Goal: Transaction & Acquisition: Purchase product/service

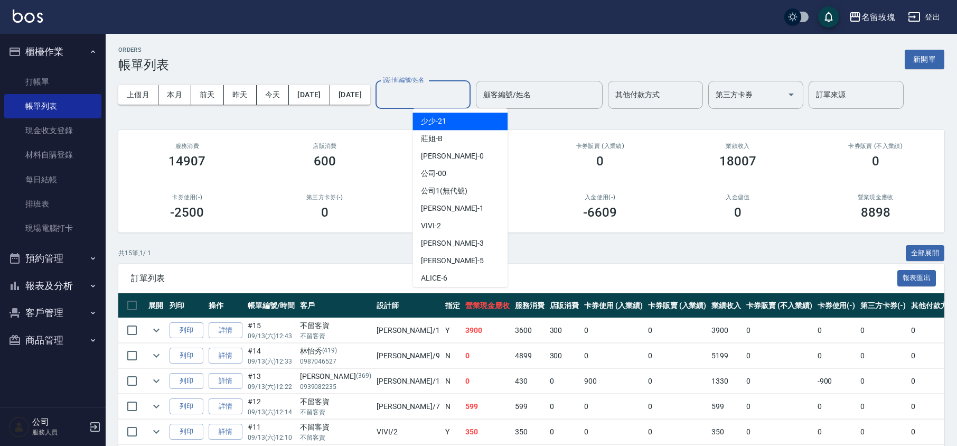
click at [448, 87] on div "設計師編號/姓名 設計師編號/姓名" at bounding box center [423, 95] width 95 height 28
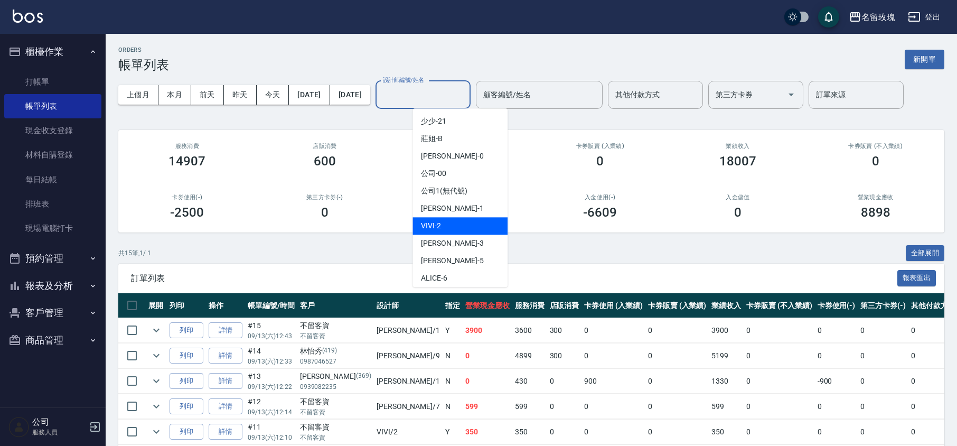
click at [430, 217] on div "VIVI -2" at bounding box center [460, 225] width 95 height 17
type input "VIVI-2"
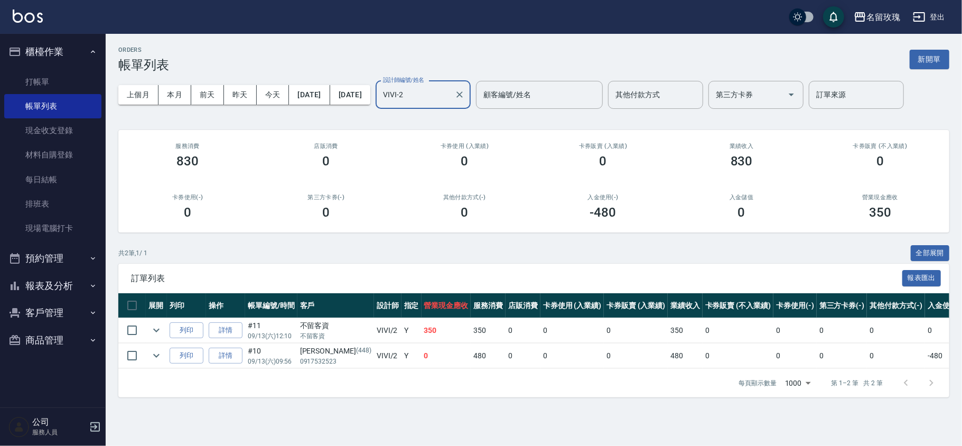
click at [148, 360] on td at bounding box center [156, 355] width 21 height 25
click at [152, 359] on icon "expand row" at bounding box center [156, 355] width 13 height 13
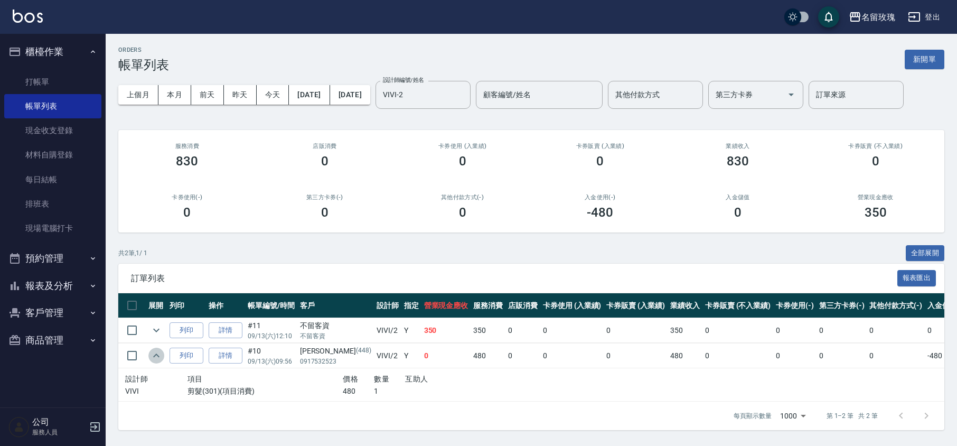
click at [152, 359] on icon "expand row" at bounding box center [156, 355] width 13 height 13
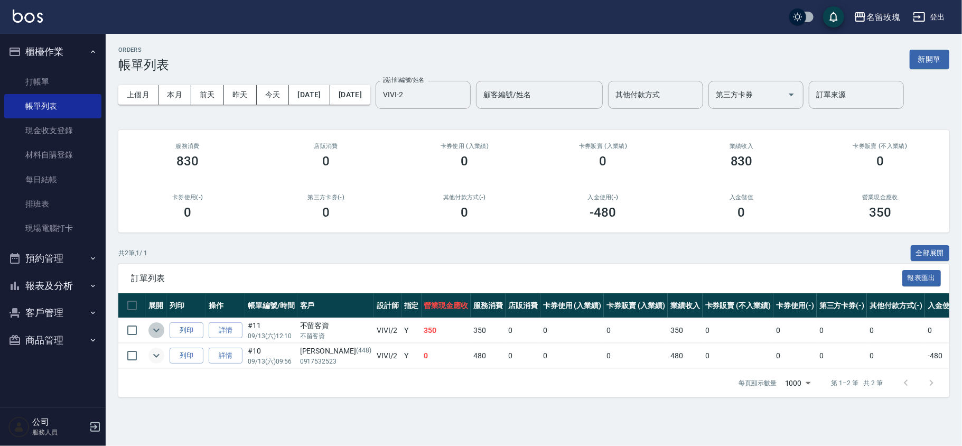
click at [160, 330] on icon "expand row" at bounding box center [156, 330] width 13 height 13
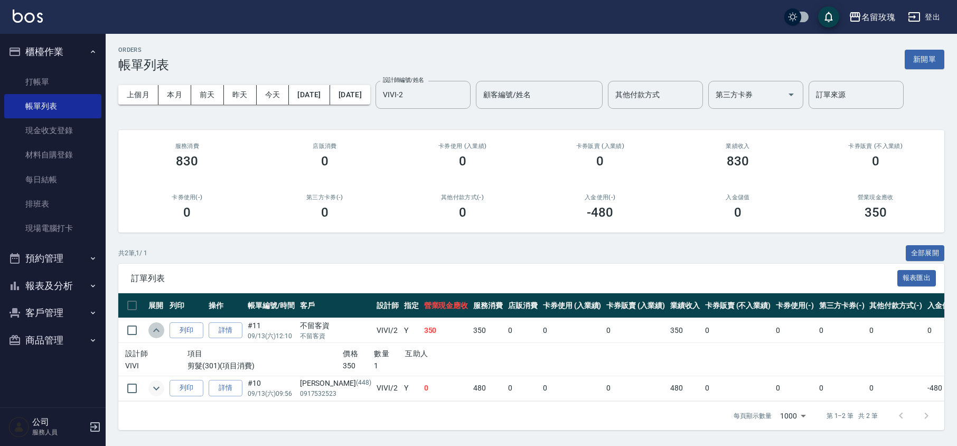
click at [160, 330] on icon "expand row" at bounding box center [156, 330] width 13 height 13
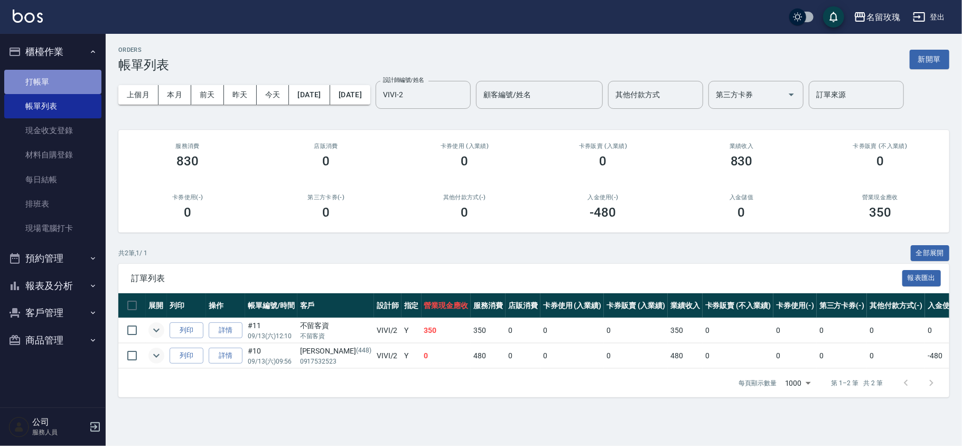
click at [73, 86] on link "打帳單" at bounding box center [52, 82] width 97 height 24
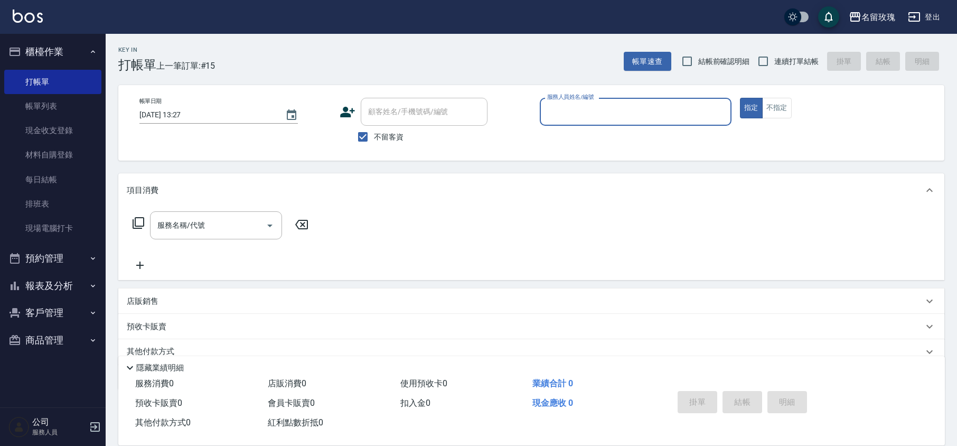
click at [387, 138] on span "不留客資" at bounding box center [389, 137] width 30 height 11
click at [374, 138] on input "不留客資" at bounding box center [363, 137] width 22 height 22
checkbox input "false"
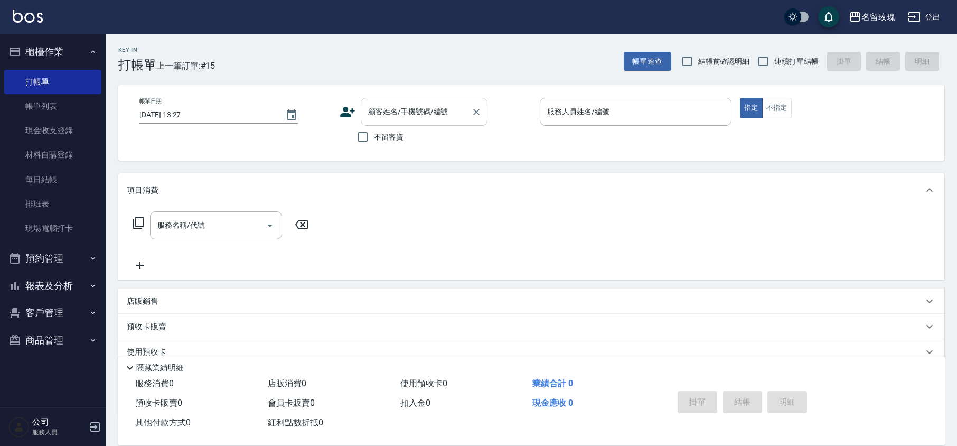
click at [417, 116] on input "顧客姓名/手機號碼/編號" at bounding box center [416, 111] width 101 height 18
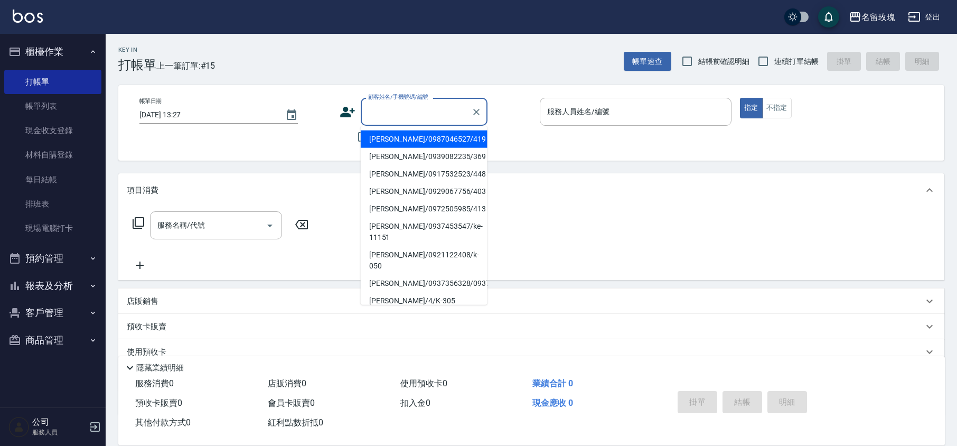
click at [728, 59] on span "結帳前確認明細" at bounding box center [724, 61] width 52 height 11
click at [698, 59] on input "結帳前確認明細" at bounding box center [687, 61] width 22 height 22
checkbox input "true"
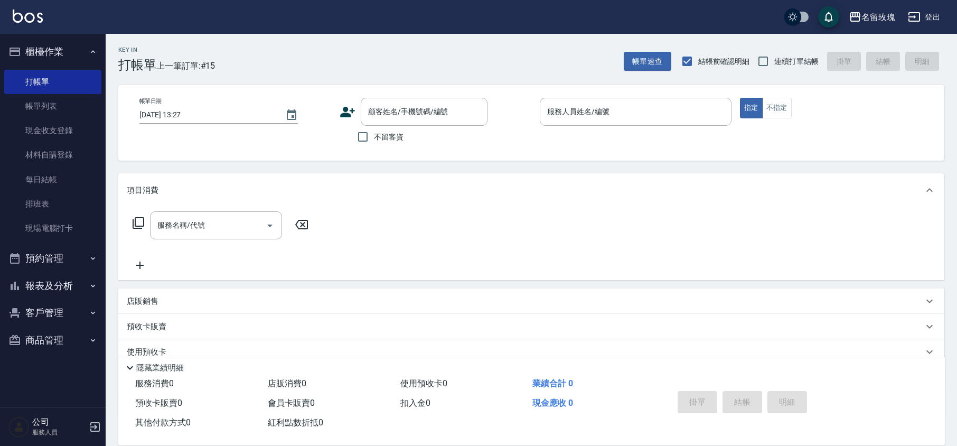
click at [796, 51] on label "連續打單結帳" at bounding box center [785, 61] width 67 height 22
click at [774, 51] on input "連續打單結帳" at bounding box center [763, 61] width 22 height 22
checkbox input "true"
click at [415, 110] on input "顧客姓名/手機號碼/編號" at bounding box center [416, 111] width 101 height 18
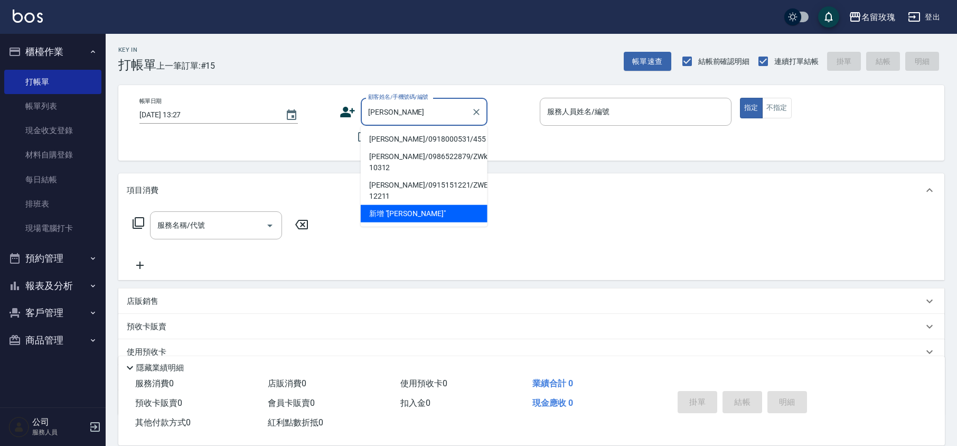
click at [406, 135] on li "[PERSON_NAME]/0918000531/455" at bounding box center [424, 138] width 127 height 17
type input "[PERSON_NAME]/0918000531/455"
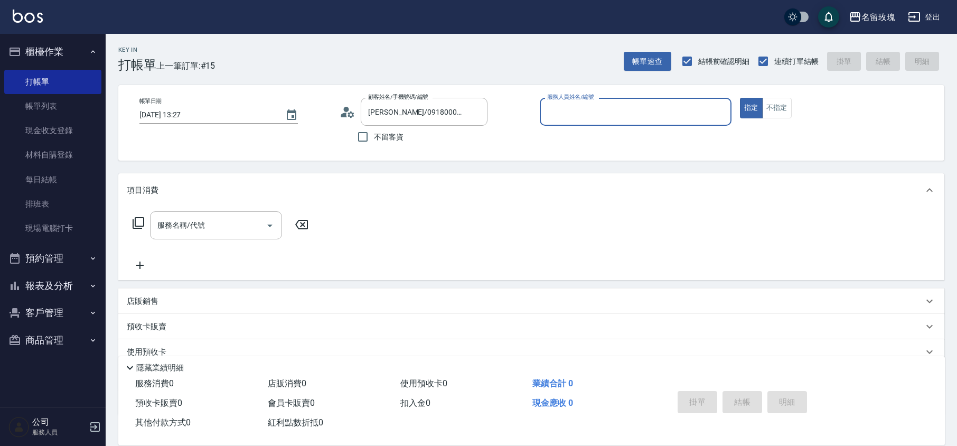
type input "VIVI-2"
click at [358, 110] on div "顧客姓名/手機號碼/編號 [PERSON_NAME]/0918000531/455 顧客姓名/手機號碼/編號" at bounding box center [436, 112] width 192 height 28
click at [349, 114] on icon at bounding box center [351, 114] width 6 height 6
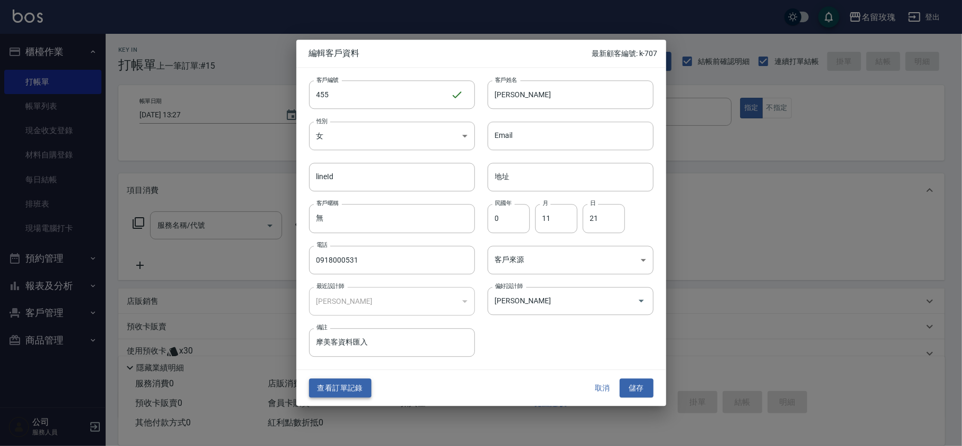
click at [347, 397] on button "查看訂單記錄" at bounding box center [340, 388] width 62 height 20
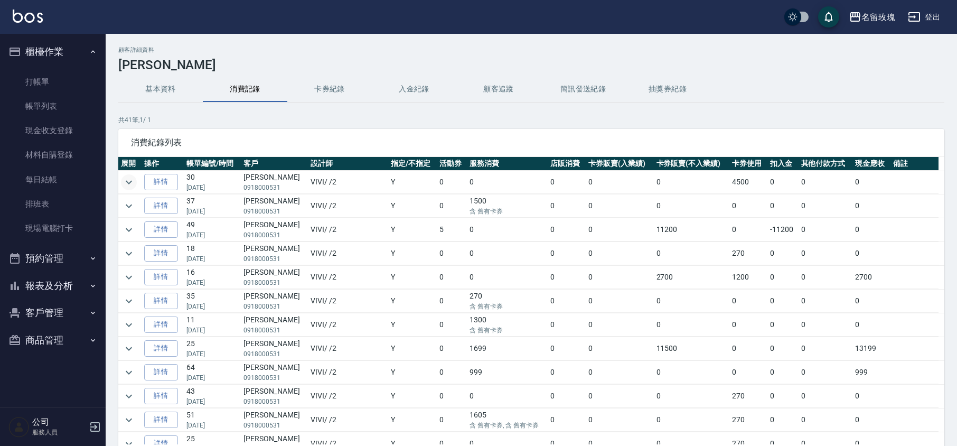
click at [135, 182] on button "expand row" at bounding box center [129, 182] width 16 height 16
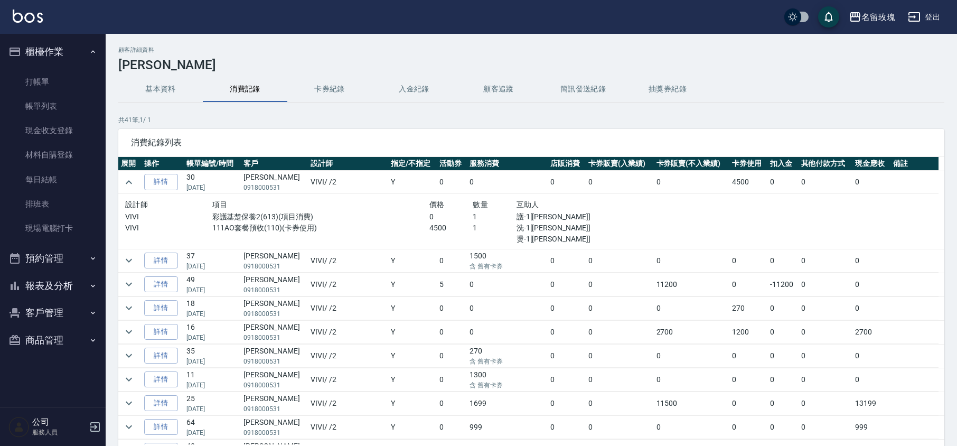
click at [171, 183] on link "詳情" at bounding box center [161, 182] width 34 height 16
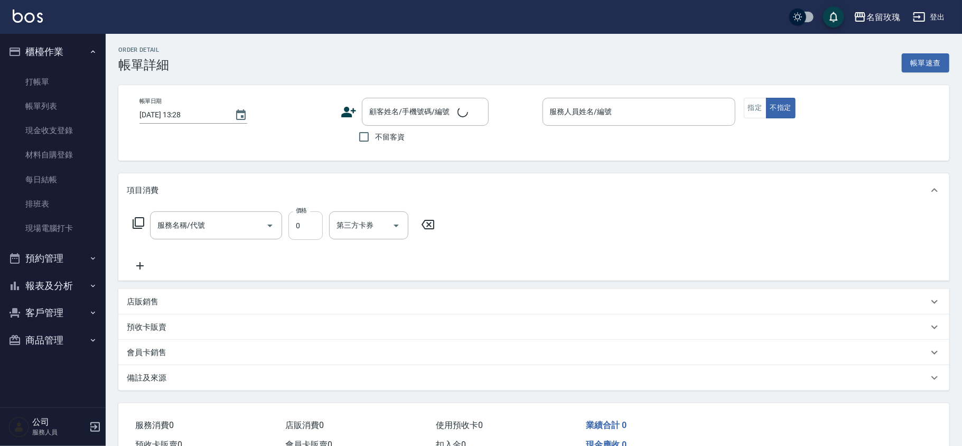
type input "[DATE] 17:38"
type input "VIVI-2"
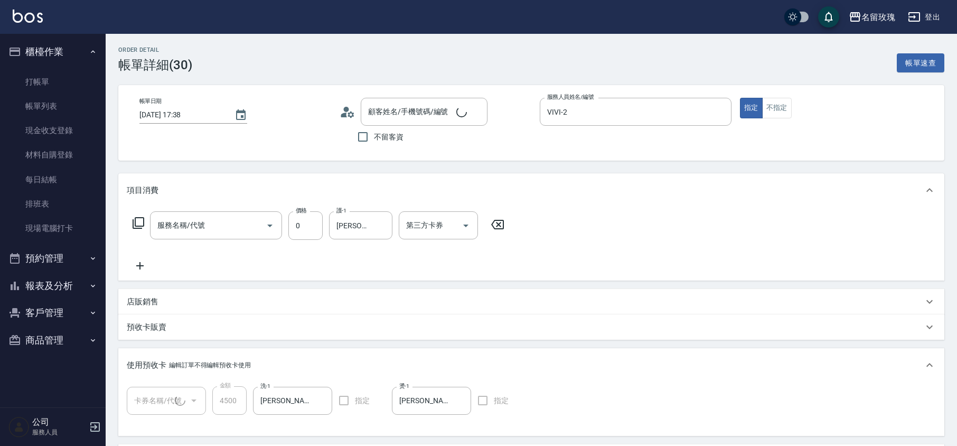
type input "彩護基楚保養2(613)"
type input "[PERSON_NAME]/0918000531/455"
type input "111AO套餐預收(1/1) p91"
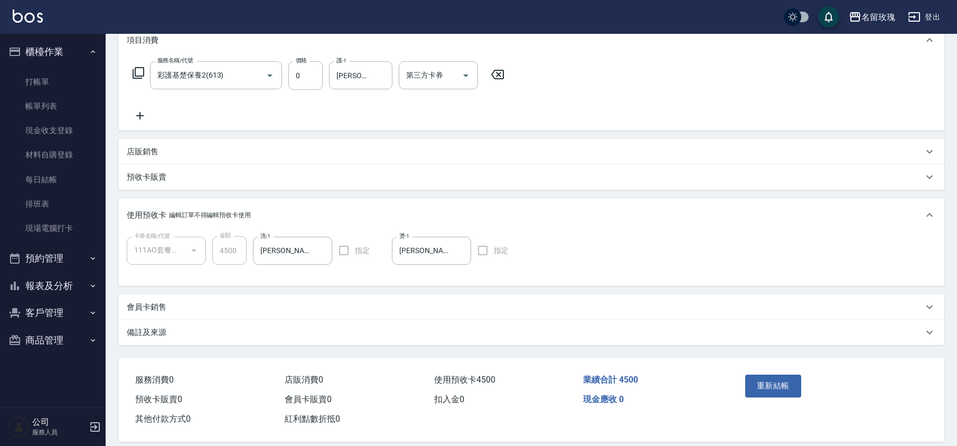
scroll to position [161, 0]
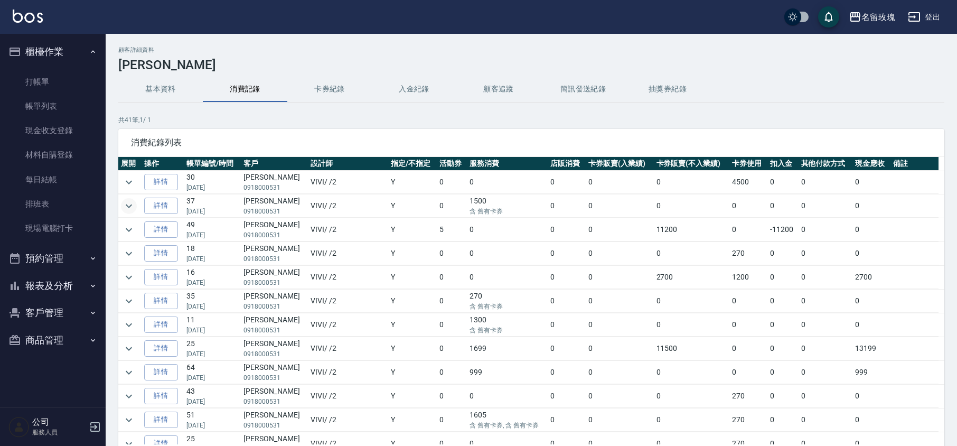
click at [132, 212] on icon "expand row" at bounding box center [129, 206] width 13 height 13
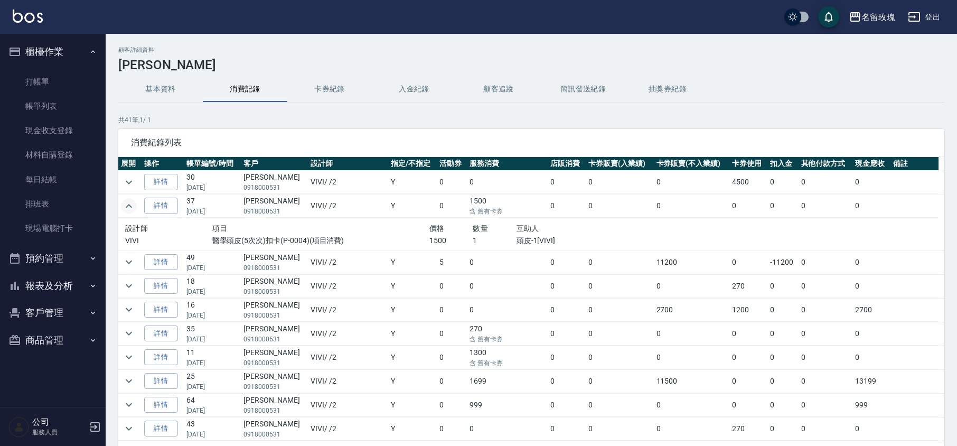
click at [132, 212] on icon "expand row" at bounding box center [129, 206] width 13 height 13
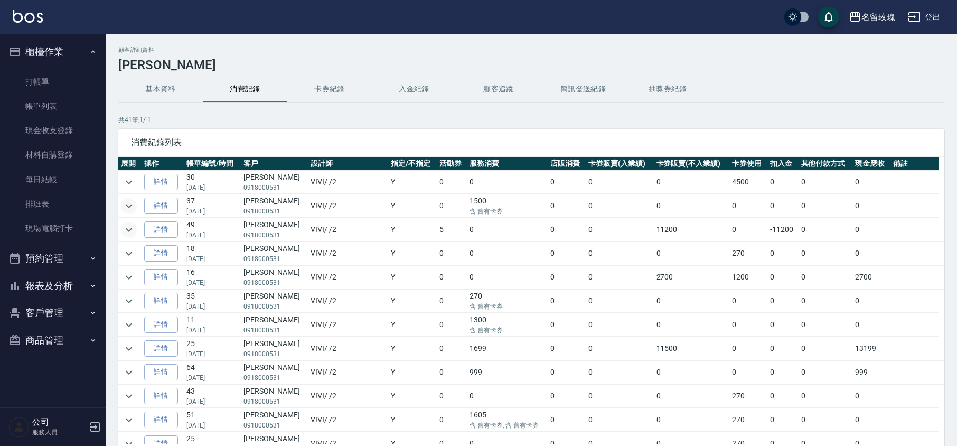
click at [134, 229] on icon "expand row" at bounding box center [129, 229] width 13 height 13
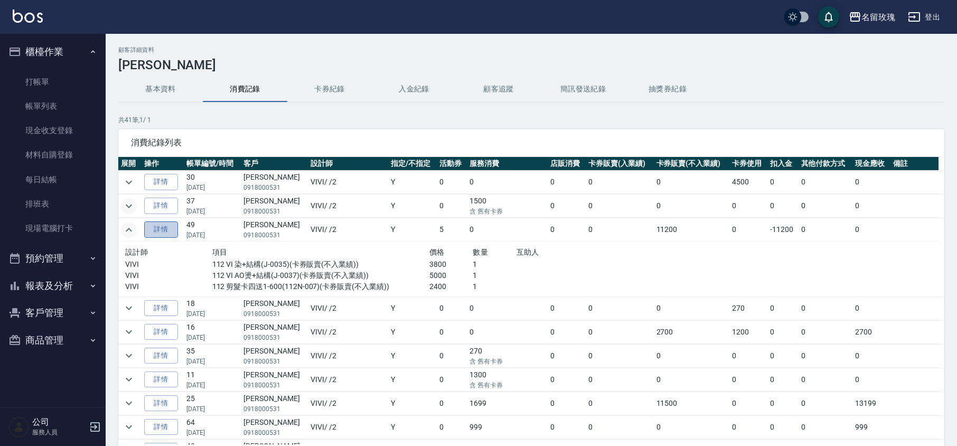
click at [167, 229] on link "詳情" at bounding box center [161, 229] width 34 height 16
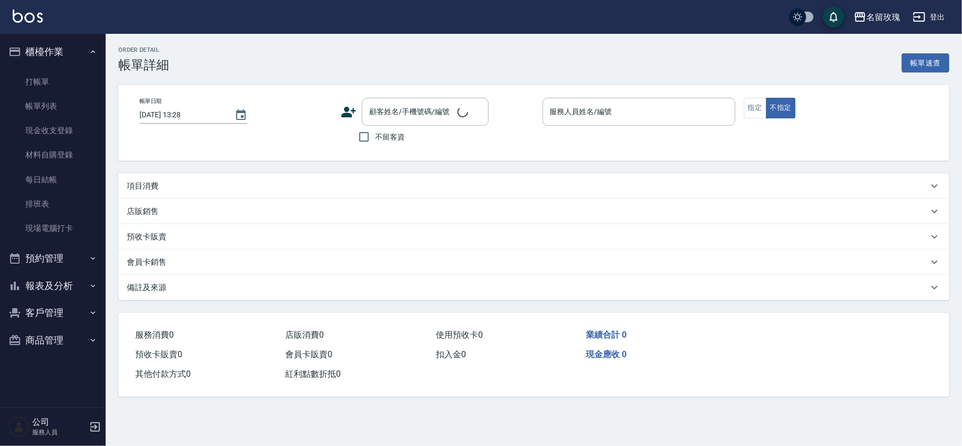
type input "[DATE] 18:33"
type input "VIVI-2"
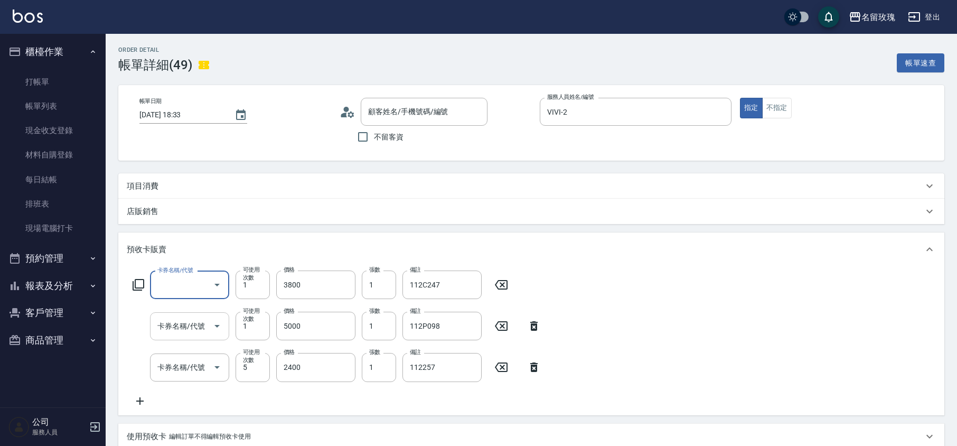
scroll to position [18, 0]
type input "[PERSON_NAME]/0918000531/455"
type input "113 VI 染+AI護髮(J-0035)"
type input "113 VI AO燙+AI護髮(J-0037)"
type input "113 剪髮卡四送1-700(113N-007)"
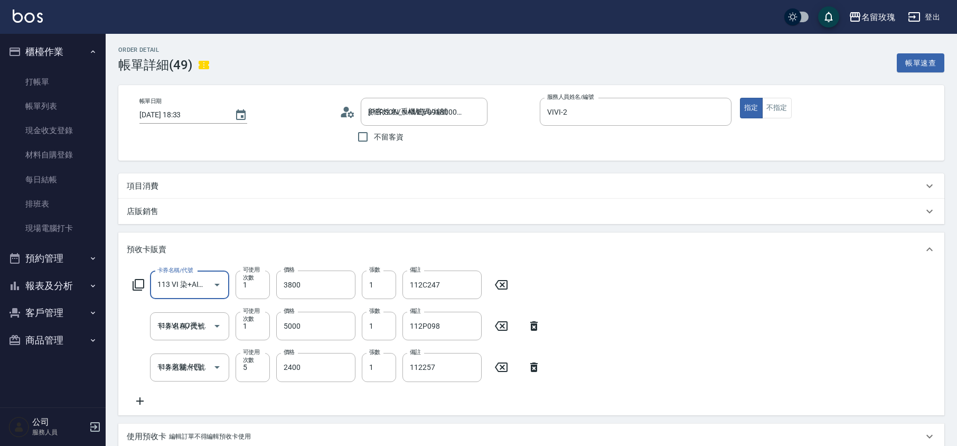
scroll to position [0, 0]
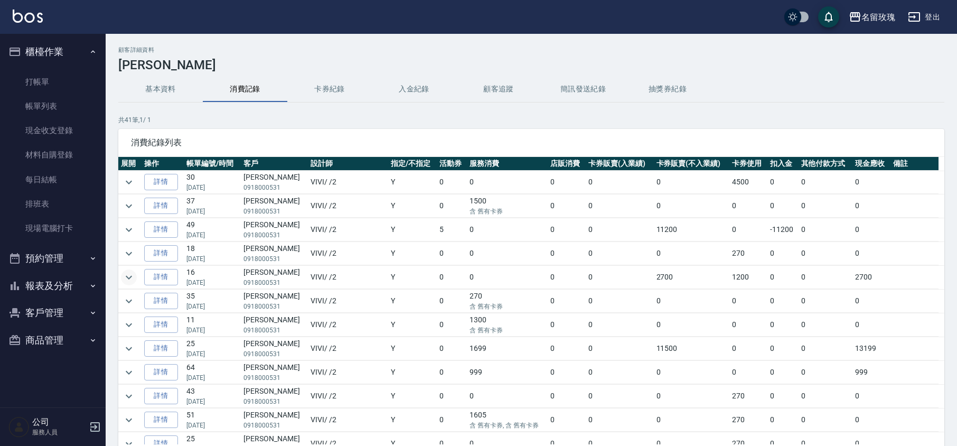
click at [127, 280] on icon "expand row" at bounding box center [129, 277] width 13 height 13
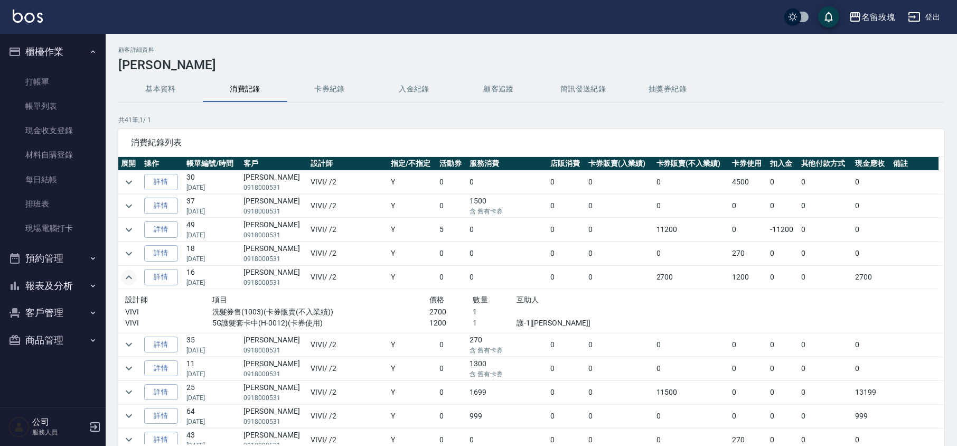
click at [127, 281] on icon "expand row" at bounding box center [129, 277] width 13 height 13
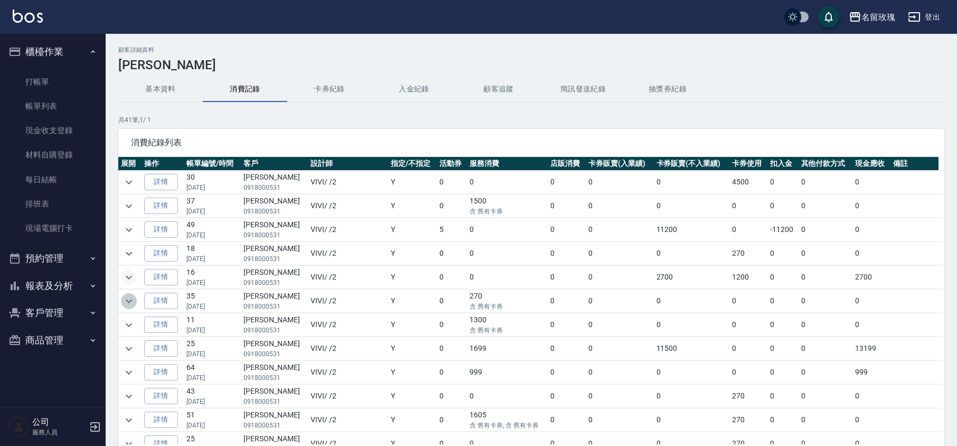
click at [128, 307] on icon "expand row" at bounding box center [129, 301] width 13 height 13
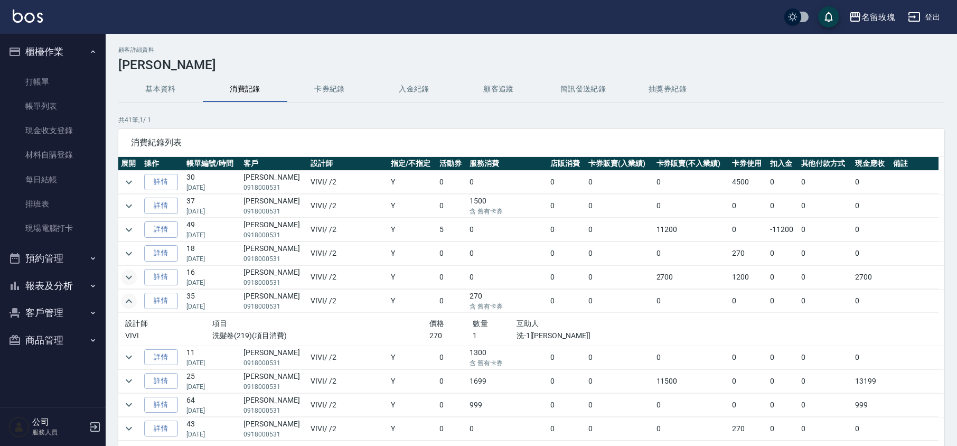
click at [128, 307] on icon "expand row" at bounding box center [129, 301] width 13 height 13
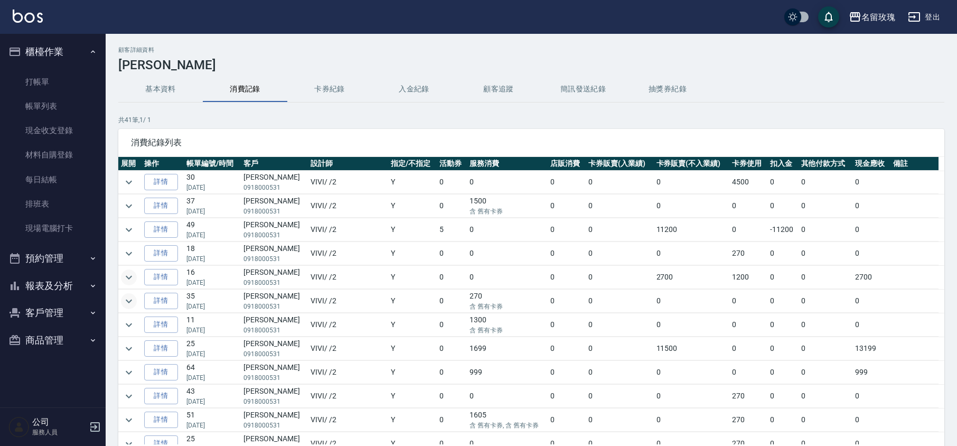
click at [138, 356] on td at bounding box center [129, 348] width 23 height 23
click at [133, 349] on icon "expand row" at bounding box center [129, 348] width 13 height 13
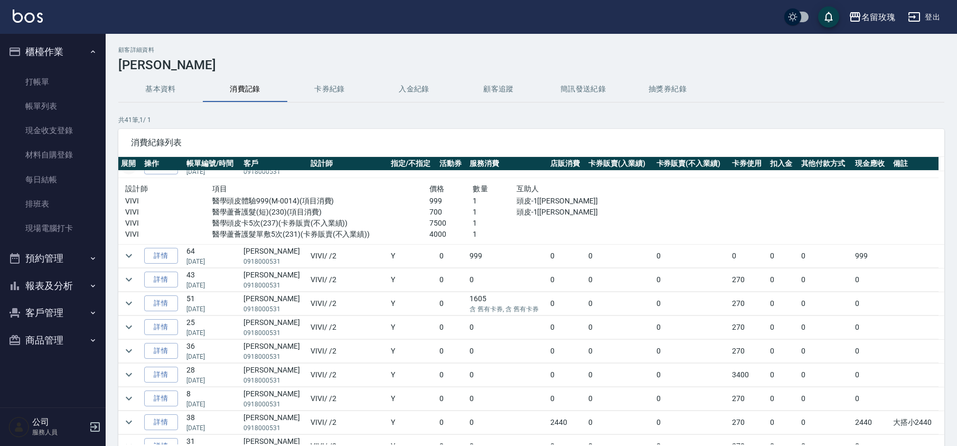
scroll to position [141, 0]
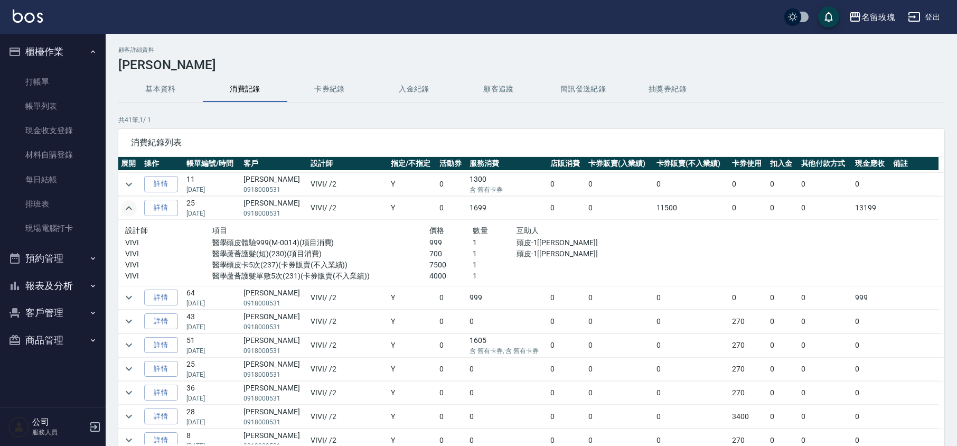
click at [132, 205] on icon "expand row" at bounding box center [129, 208] width 13 height 13
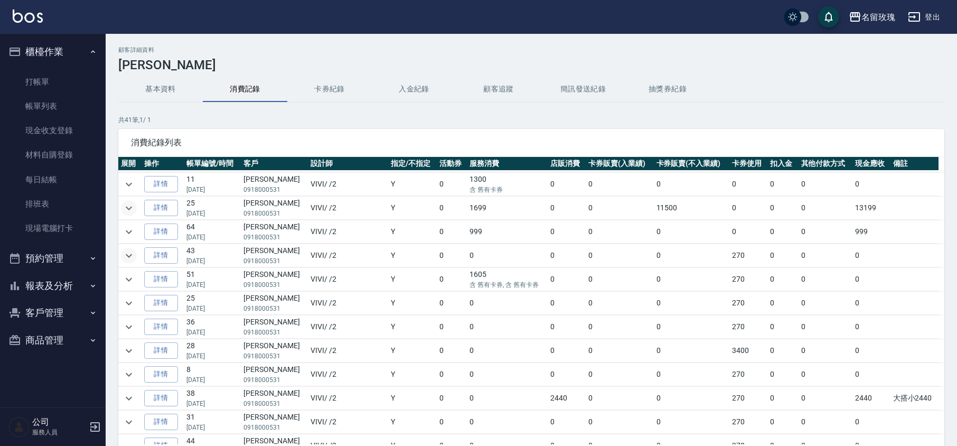
click at [134, 260] on icon "expand row" at bounding box center [129, 255] width 13 height 13
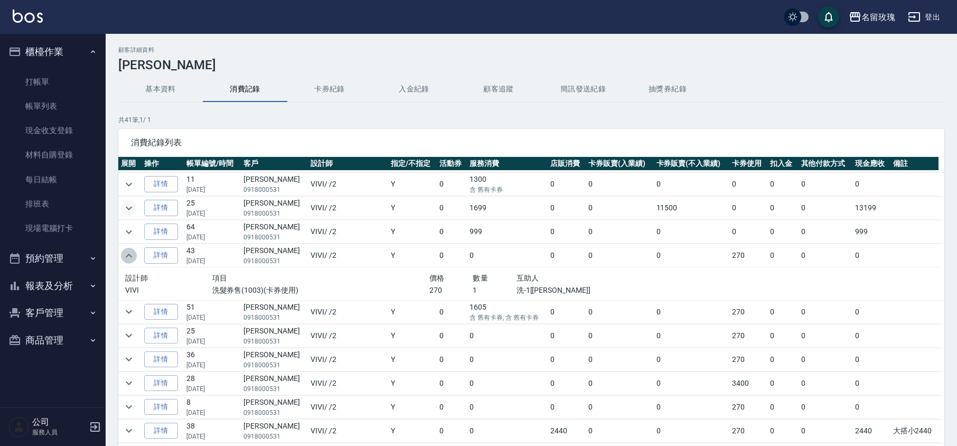
click at [134, 260] on icon "expand row" at bounding box center [129, 255] width 13 height 13
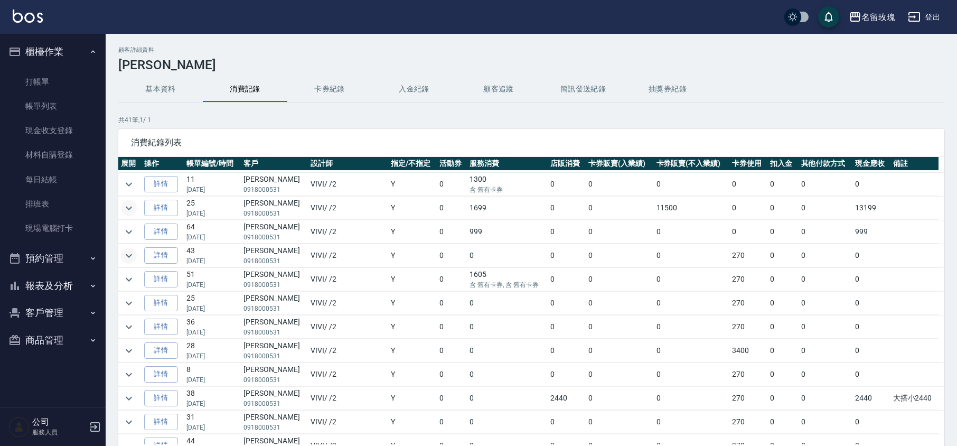
click at [120, 301] on td at bounding box center [129, 303] width 23 height 23
click at [126, 310] on icon "expand row" at bounding box center [129, 303] width 13 height 13
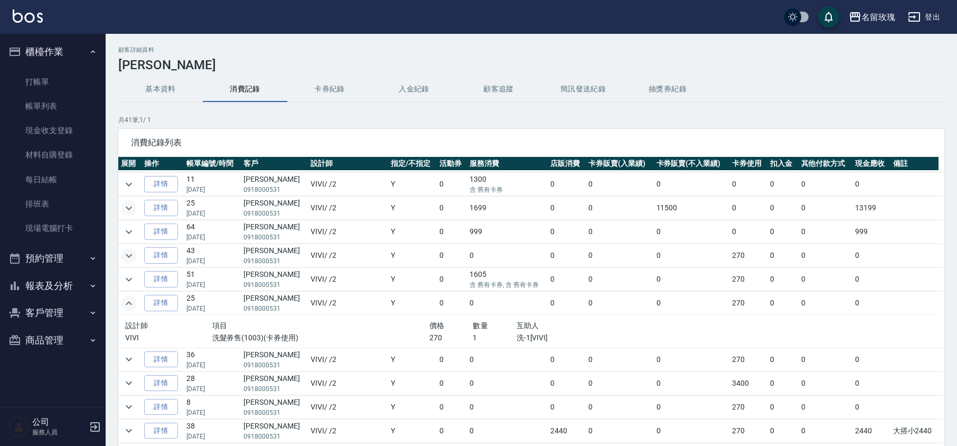
click at [128, 310] on icon "expand row" at bounding box center [129, 303] width 13 height 13
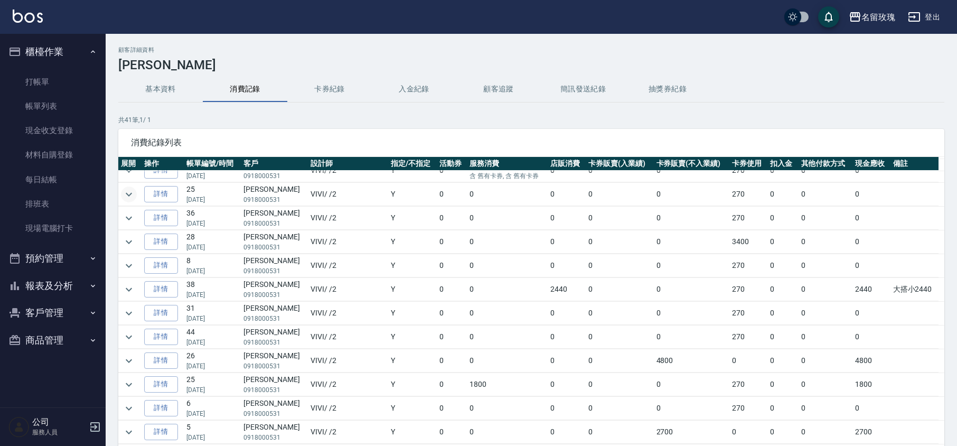
scroll to position [282, 0]
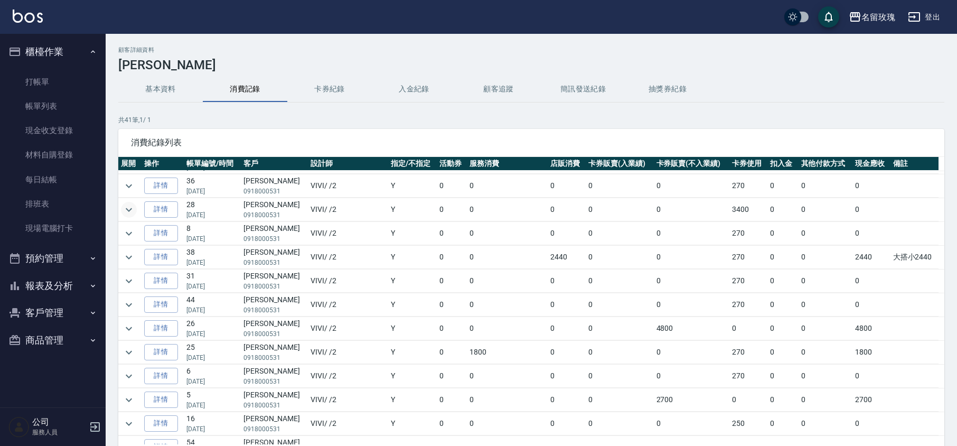
click at [135, 213] on button "expand row" at bounding box center [129, 210] width 16 height 16
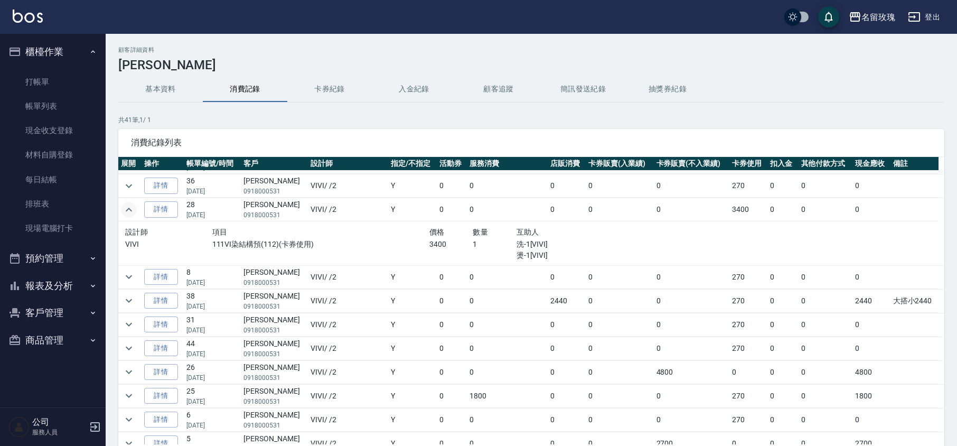
click at [135, 213] on button "expand row" at bounding box center [129, 210] width 16 height 16
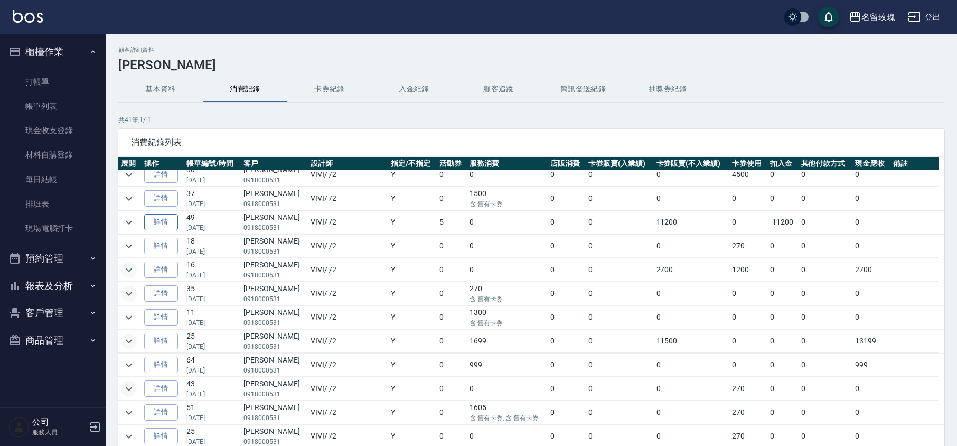
scroll to position [0, 0]
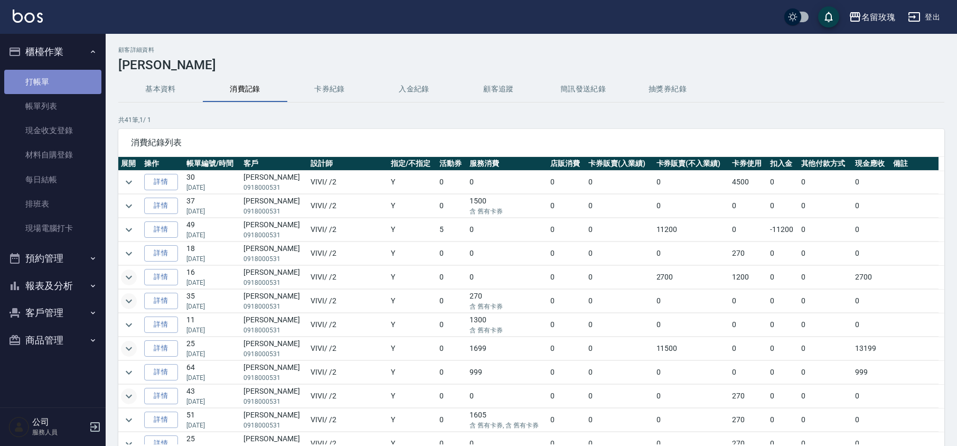
click at [70, 73] on link "打帳單" at bounding box center [52, 82] width 97 height 24
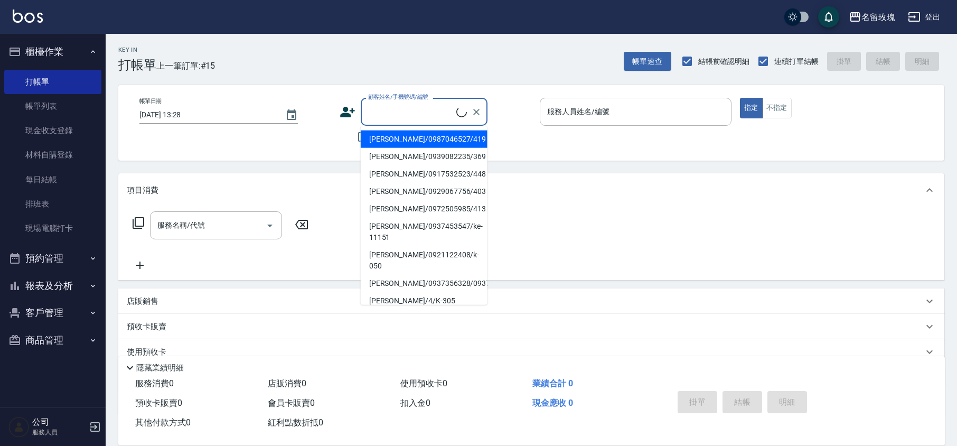
click at [392, 109] on input "顧客姓名/手機號碼/編號" at bounding box center [411, 111] width 91 height 18
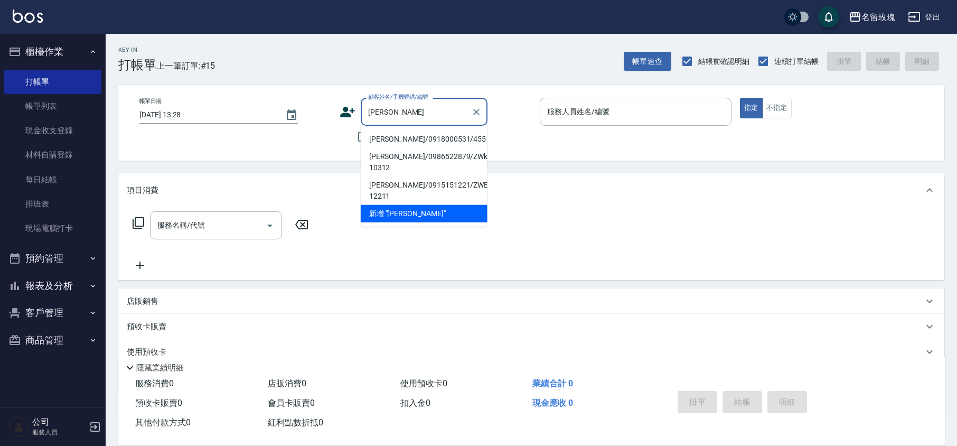
click at [393, 136] on li "[PERSON_NAME]/0918000531/455" at bounding box center [424, 138] width 127 height 17
type input "[PERSON_NAME]/0918000531/455"
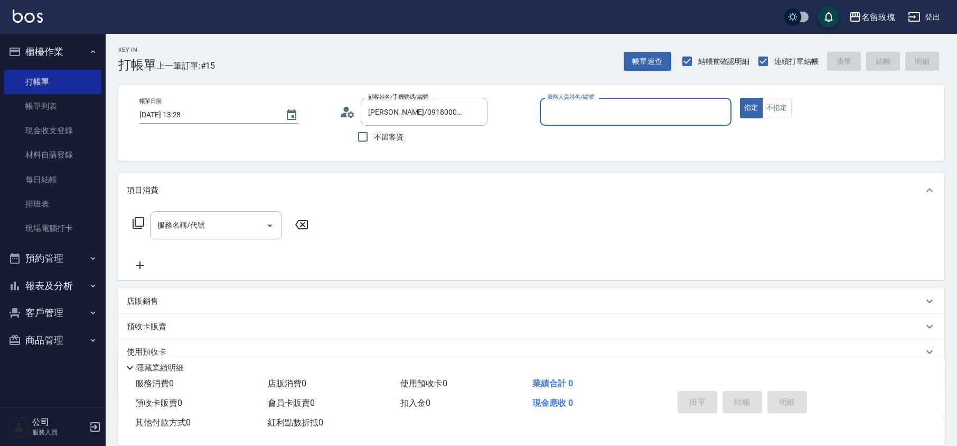
type input "VIVI-2"
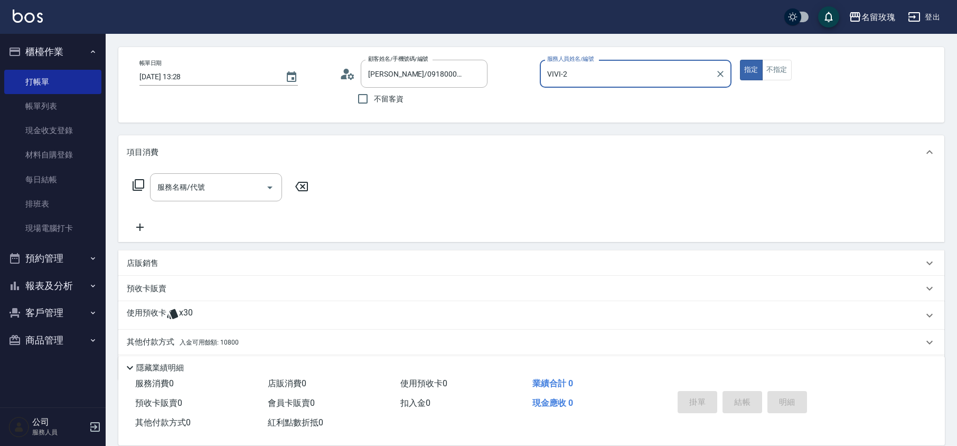
scroll to position [72, 0]
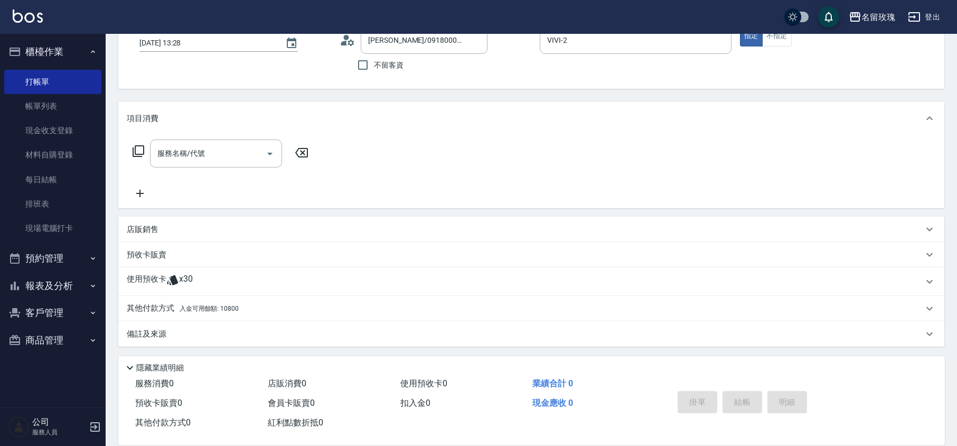
click at [197, 276] on div "使用預收卡 x30" at bounding box center [525, 282] width 797 height 16
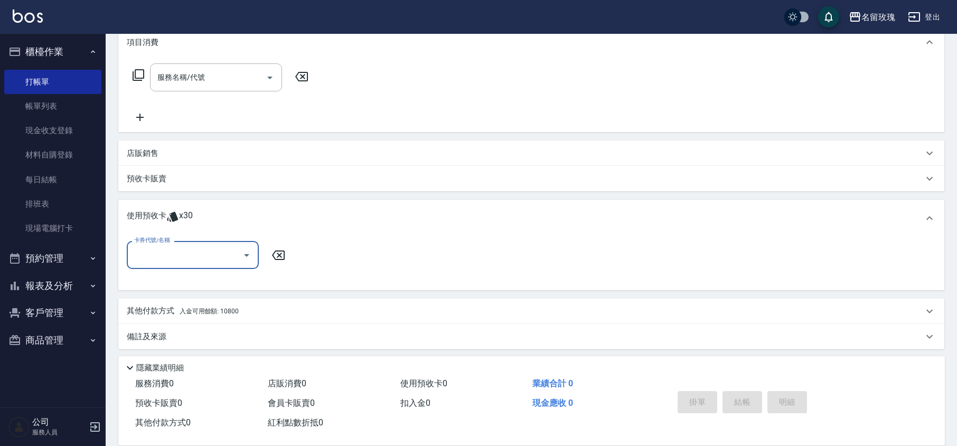
scroll to position [151, 0]
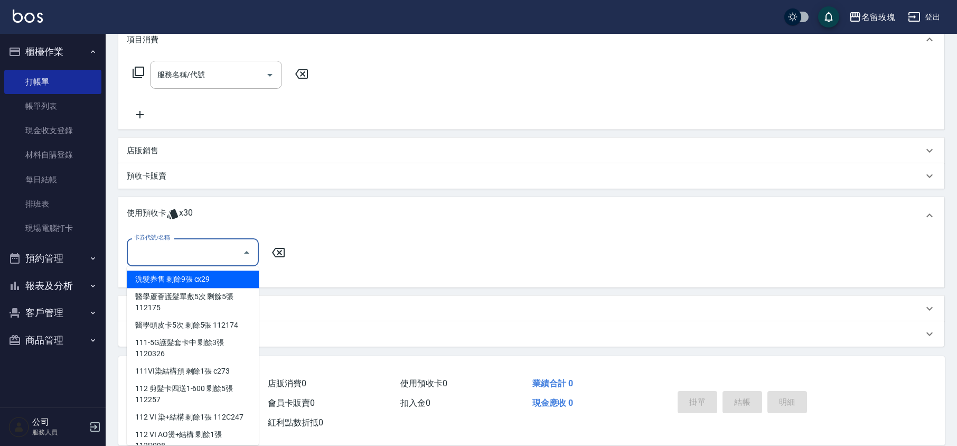
click at [184, 249] on input "卡券代號/名稱" at bounding box center [185, 252] width 107 height 18
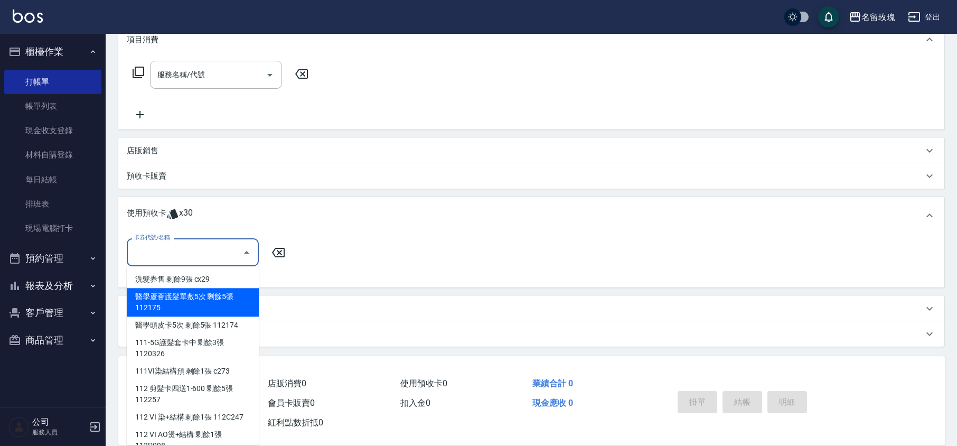
scroll to position [14, 0]
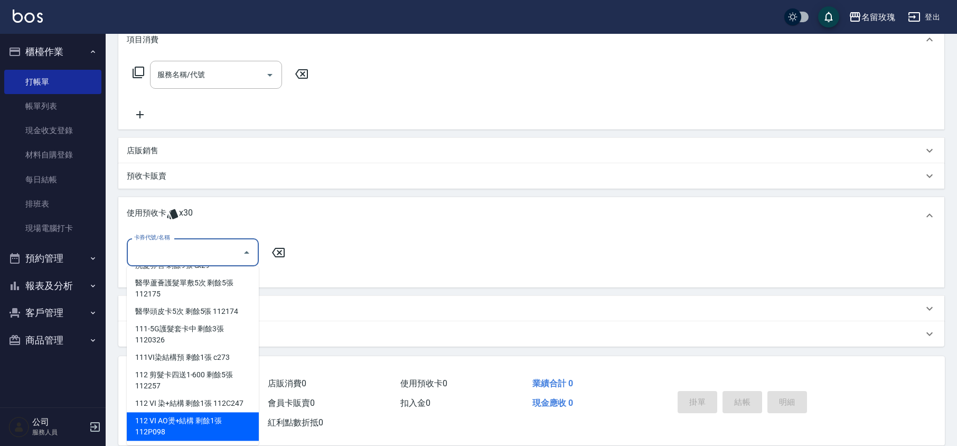
click at [211, 429] on div "112 VI AO燙+結構 剩餘1張 112P098" at bounding box center [193, 426] width 132 height 29
type input "112 VI AO燙+結構 112P098"
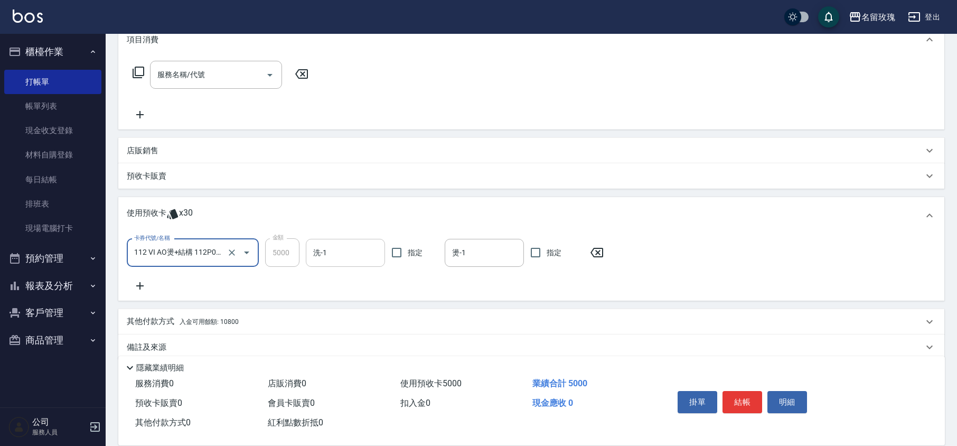
click at [352, 242] on div "洗-1" at bounding box center [345, 253] width 79 height 28
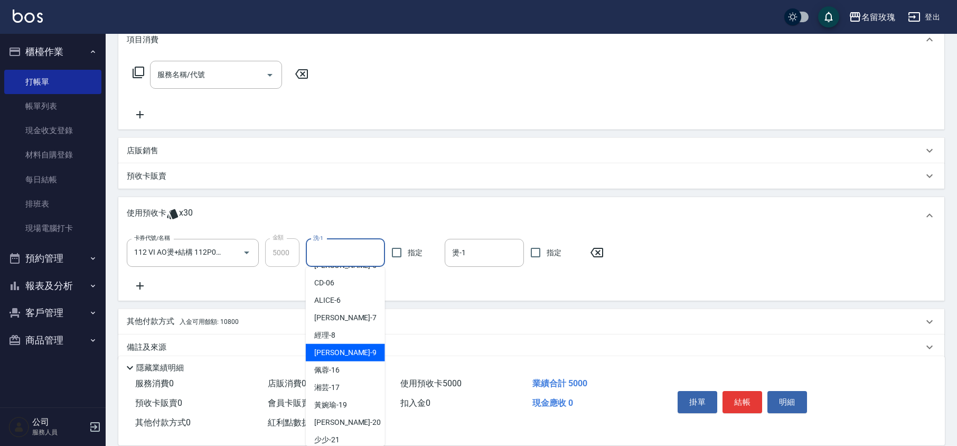
scroll to position [197, 0]
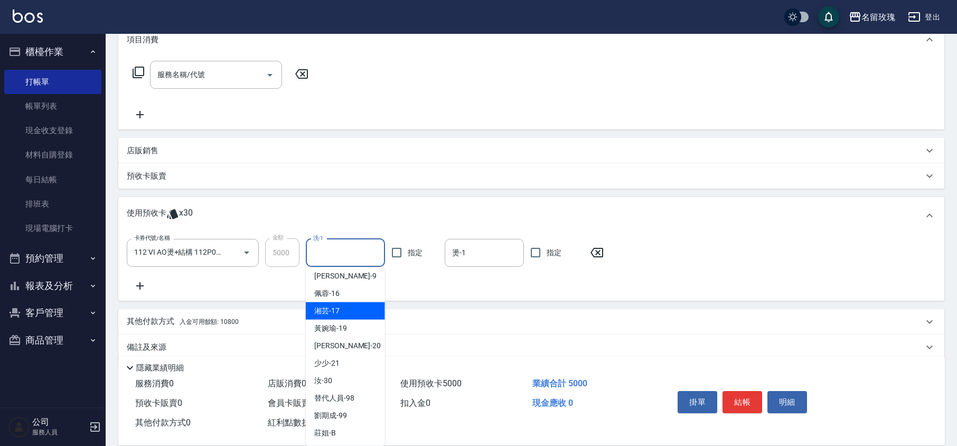
click at [349, 313] on div "湘芸 -17" at bounding box center [345, 310] width 79 height 17
type input "湘芸-17"
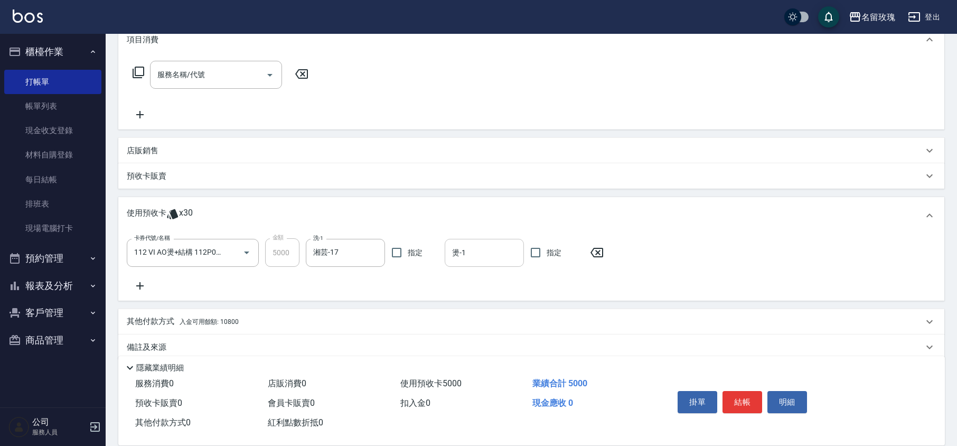
click at [487, 265] on div "燙-1" at bounding box center [484, 253] width 79 height 28
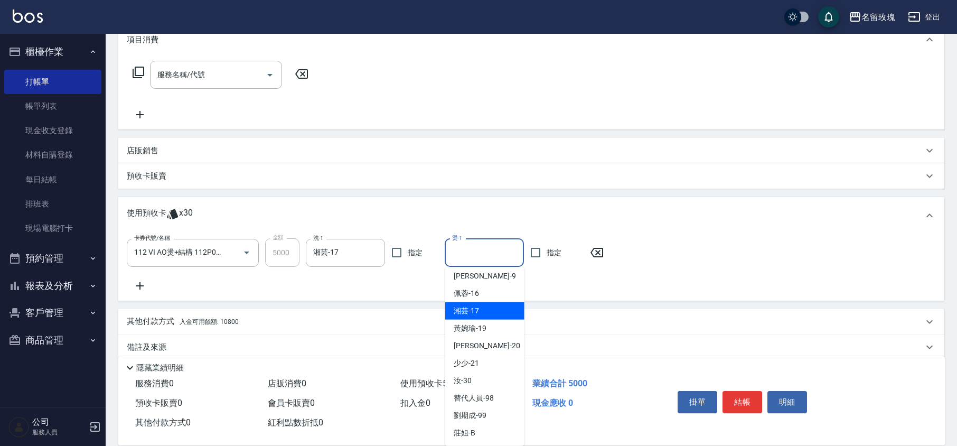
click at [474, 307] on span "湘芸 -17" at bounding box center [466, 310] width 25 height 11
type input "湘芸-17"
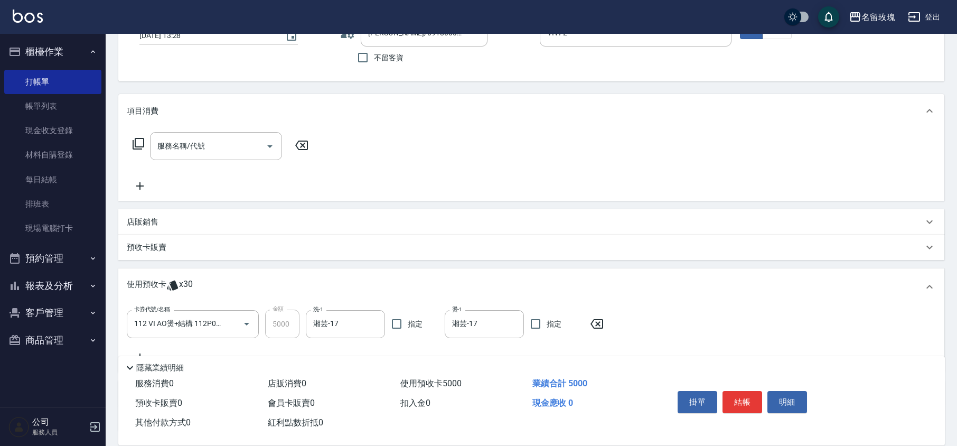
scroll to position [0, 0]
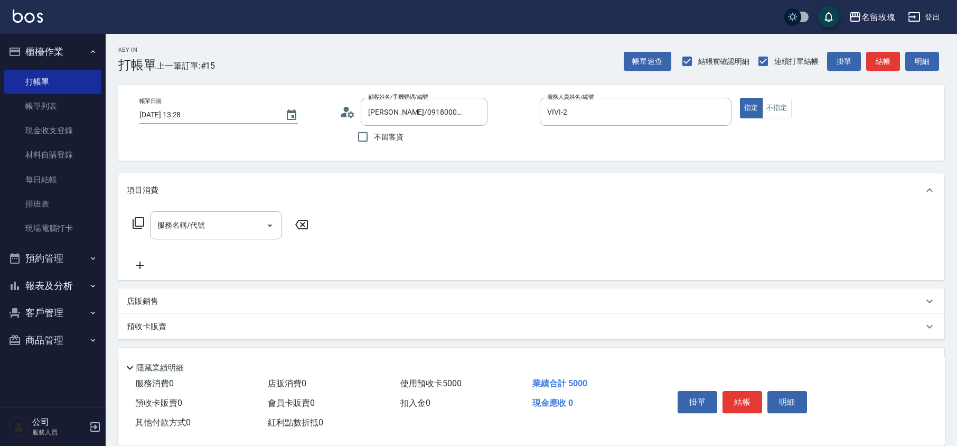
click at [129, 222] on div "服務名稱/代號 服務名稱/代號" at bounding box center [221, 225] width 188 height 28
click at [131, 222] on div "服務名稱/代號 服務名稱/代號" at bounding box center [221, 225] width 188 height 28
click at [134, 222] on icon at bounding box center [138, 223] width 13 height 13
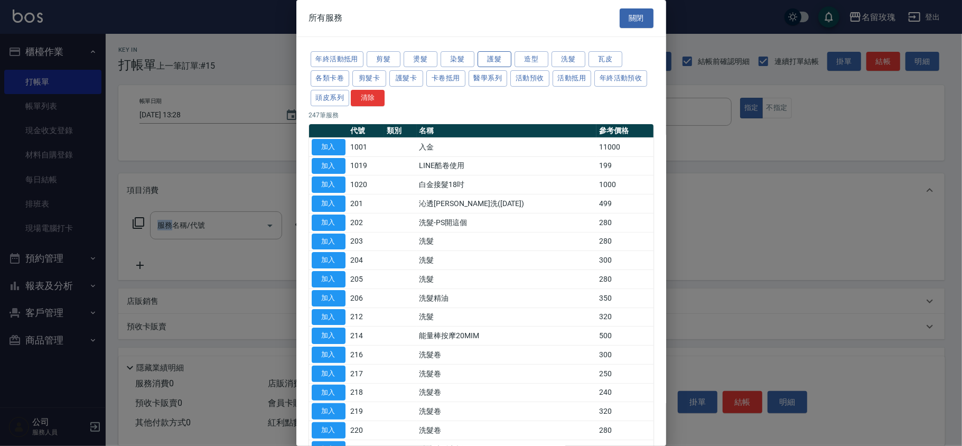
click at [488, 59] on button "護髮" at bounding box center [495, 59] width 34 height 16
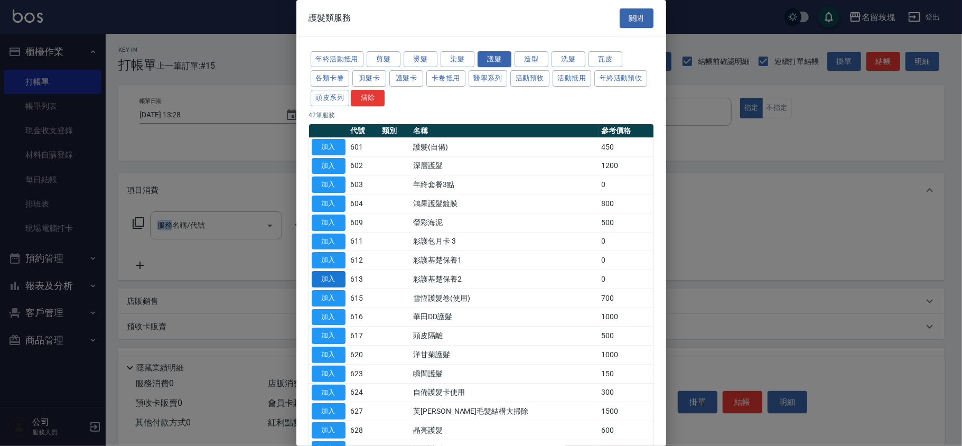
click at [325, 280] on button "加入" at bounding box center [329, 279] width 34 height 16
type input "彩護基楚保養2(613)"
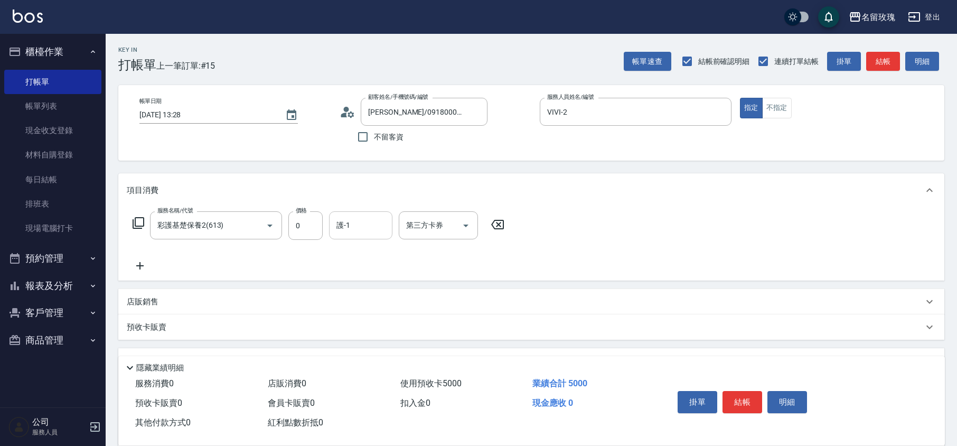
click at [351, 235] on input "護-1" at bounding box center [361, 225] width 54 height 18
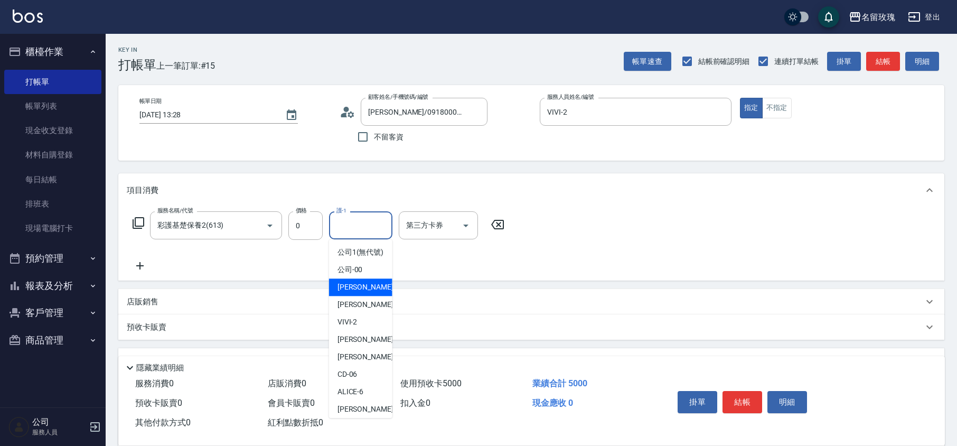
scroll to position [208, 0]
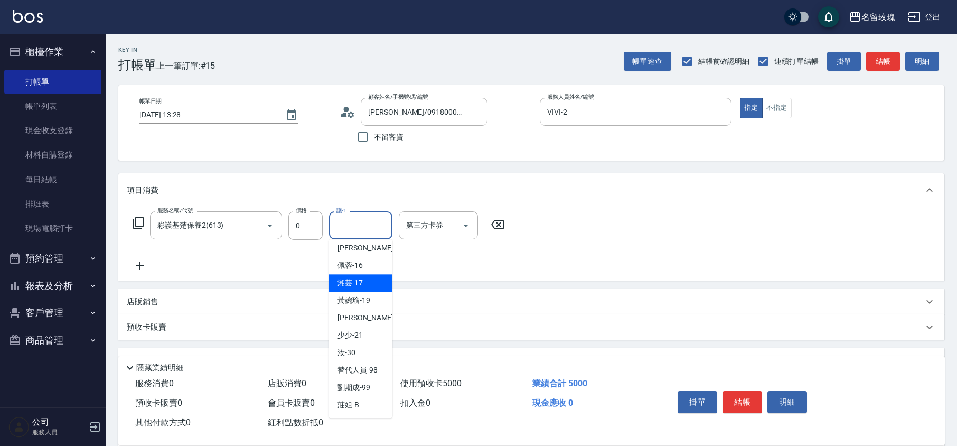
click at [360, 283] on span "湘芸 -17" at bounding box center [350, 282] width 25 height 11
type input "湘芸-17"
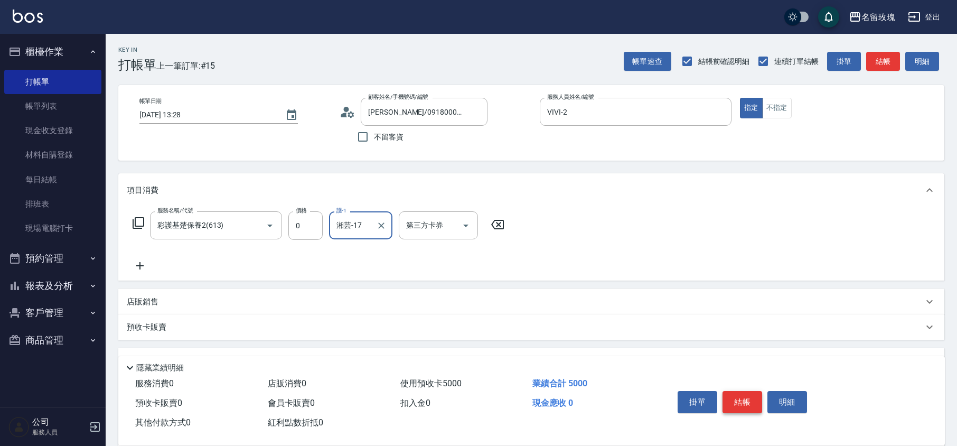
click at [741, 397] on button "結帳" at bounding box center [743, 402] width 40 height 22
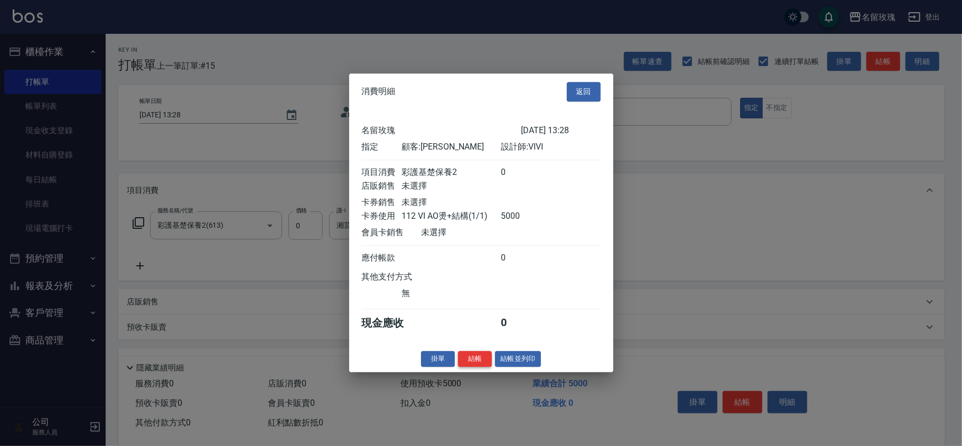
click at [482, 367] on button "結帳" at bounding box center [475, 359] width 34 height 16
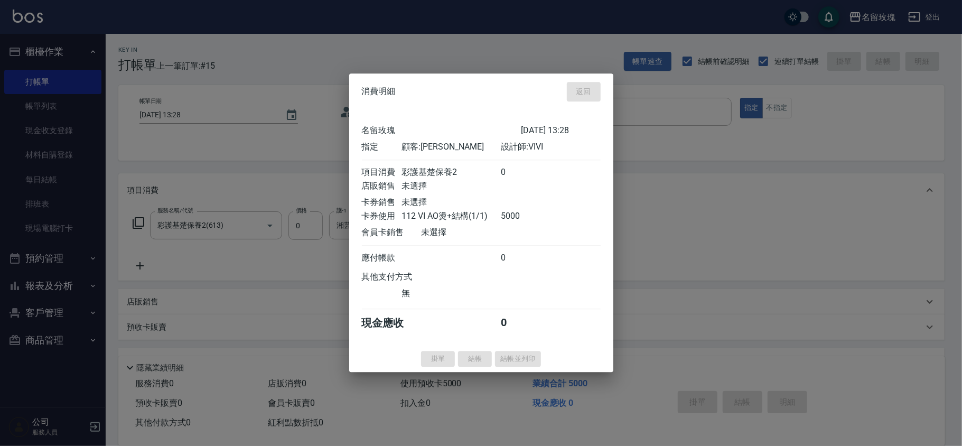
type input "[DATE] 13:29"
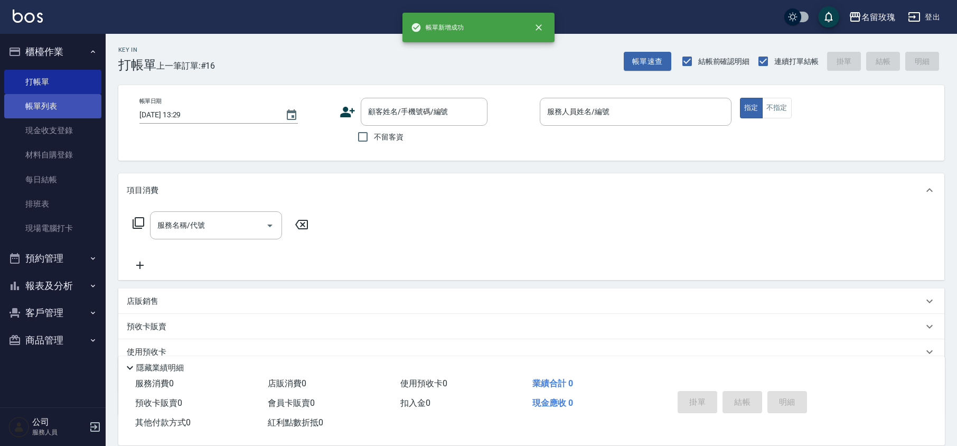
click at [55, 106] on link "帳單列表" at bounding box center [52, 106] width 97 height 24
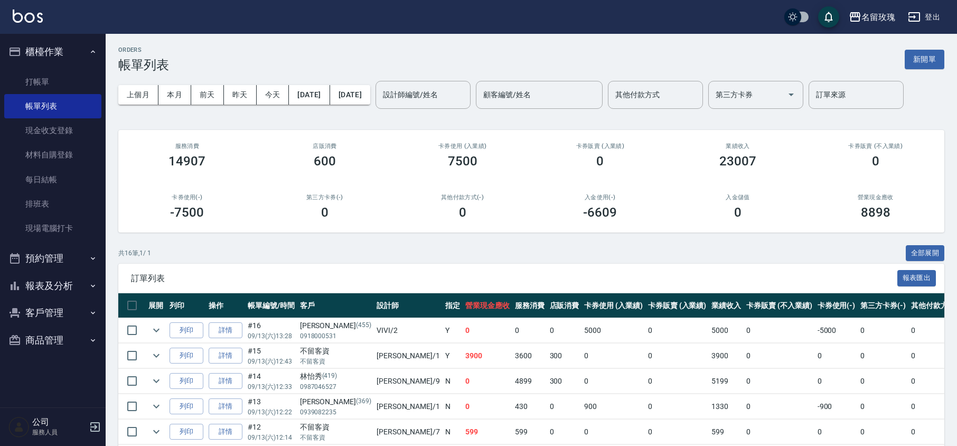
click at [43, 284] on button "報表及分析" at bounding box center [52, 285] width 97 height 27
click at [43, 359] on link "互助日報表" at bounding box center [52, 364] width 97 height 24
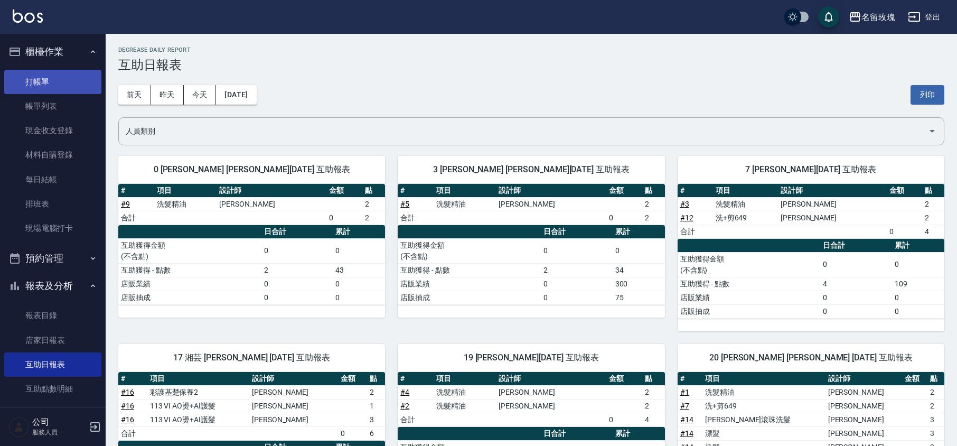
click at [49, 92] on link "打帳單" at bounding box center [52, 82] width 97 height 24
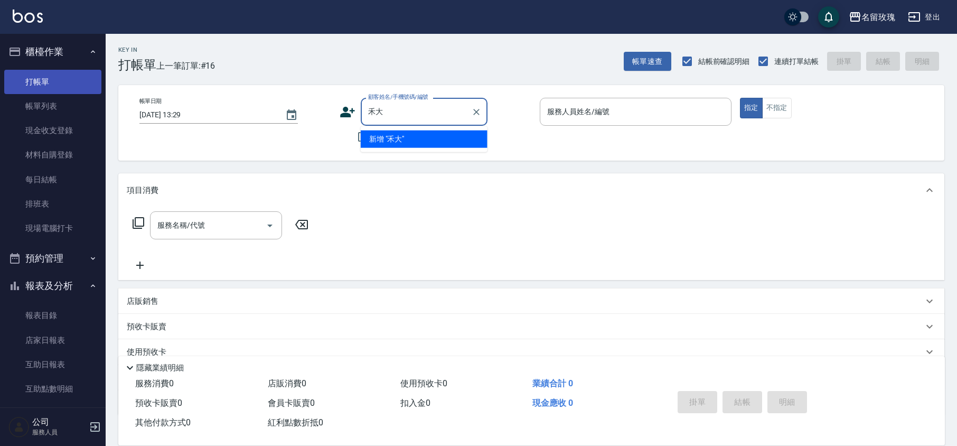
type input "[PERSON_NAME]"
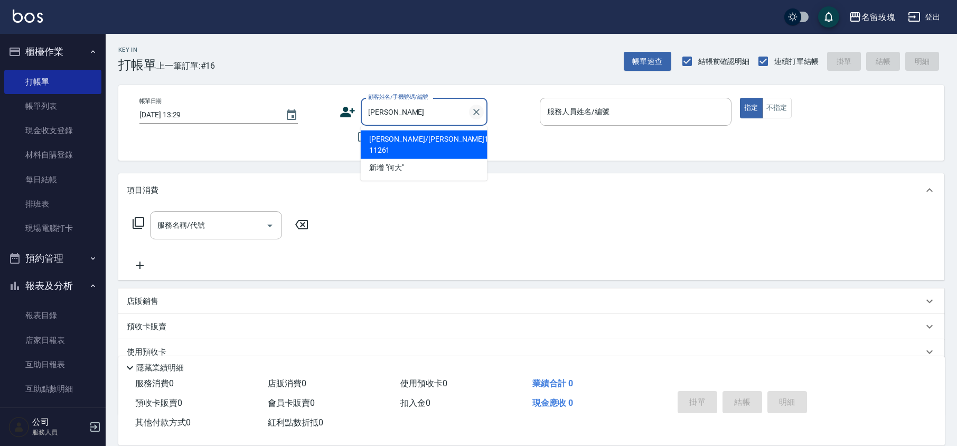
click at [474, 111] on icon "Clear" at bounding box center [476, 112] width 11 height 11
click at [518, 113] on div "顧客姓名/手機號碼/編號 顧客姓名/手機號碼/編號" at bounding box center [436, 112] width 192 height 28
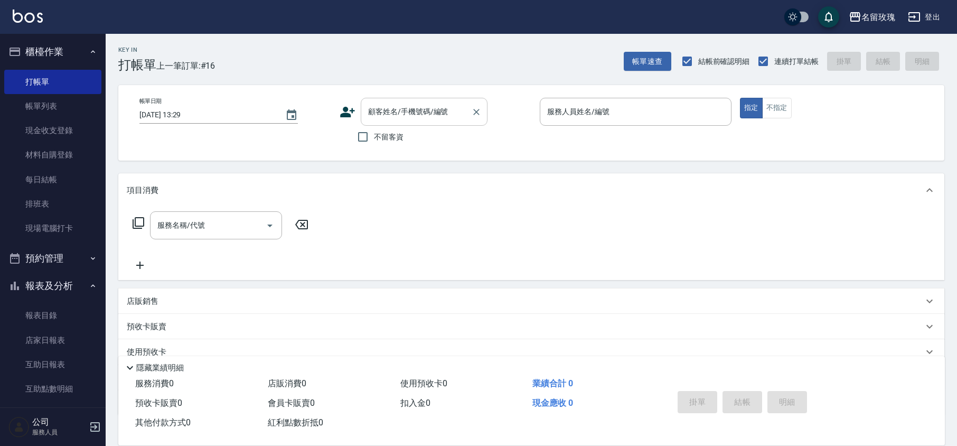
click at [414, 113] on input "顧客姓名/手機號碼/編號" at bounding box center [416, 111] width 101 height 18
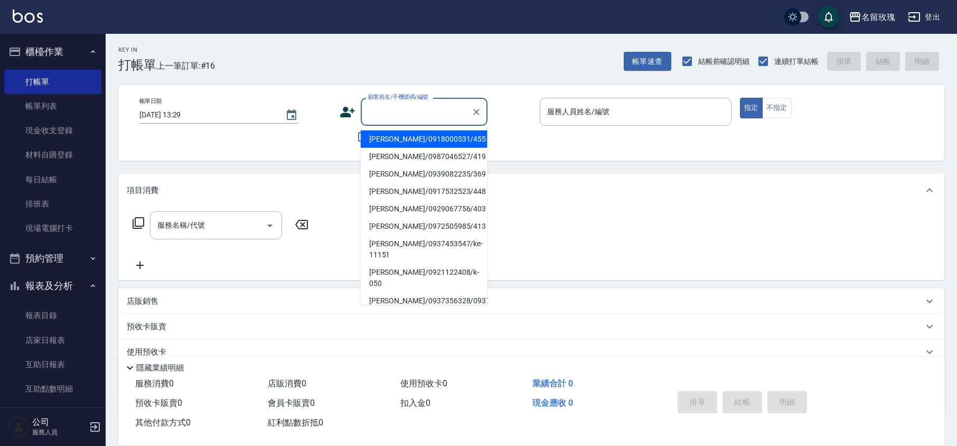
click at [508, 110] on div "顧客姓名/手機號碼/編號 顧客姓名/手機號碼/編號" at bounding box center [436, 112] width 192 height 28
